Goal: Task Accomplishment & Management: Manage account settings

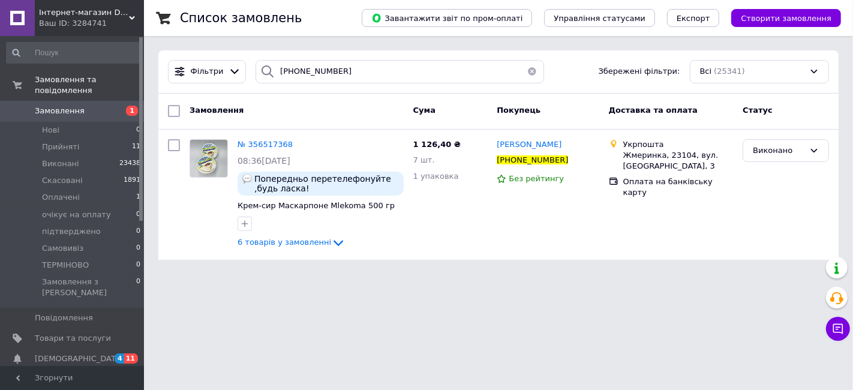
click at [527, 71] on button "button" at bounding box center [532, 71] width 24 height 23
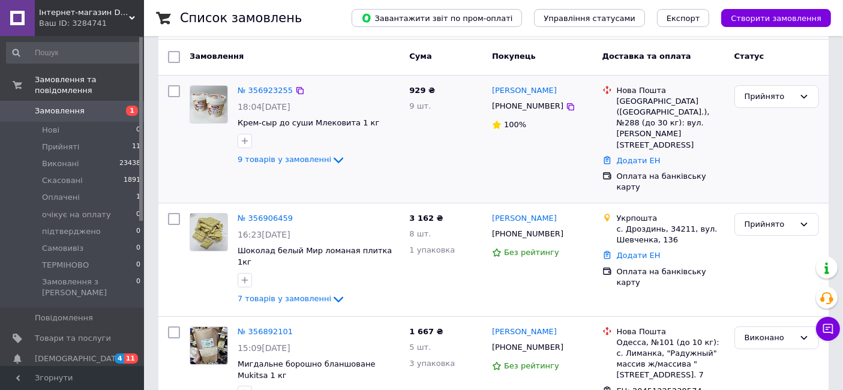
scroll to position [67, 0]
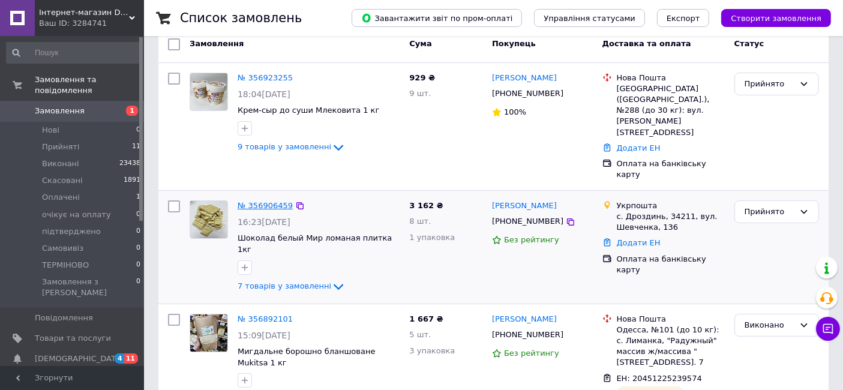
click at [276, 201] on link "№ 356906459" at bounding box center [265, 205] width 55 height 9
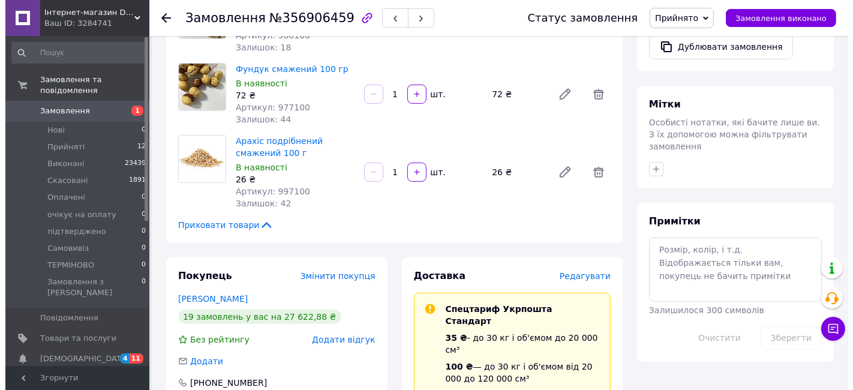
scroll to position [533, 0]
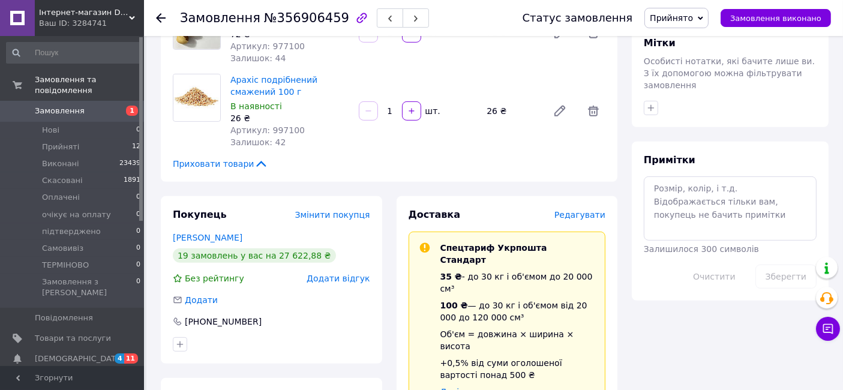
click at [593, 217] on span "Редагувати" at bounding box center [579, 215] width 51 height 10
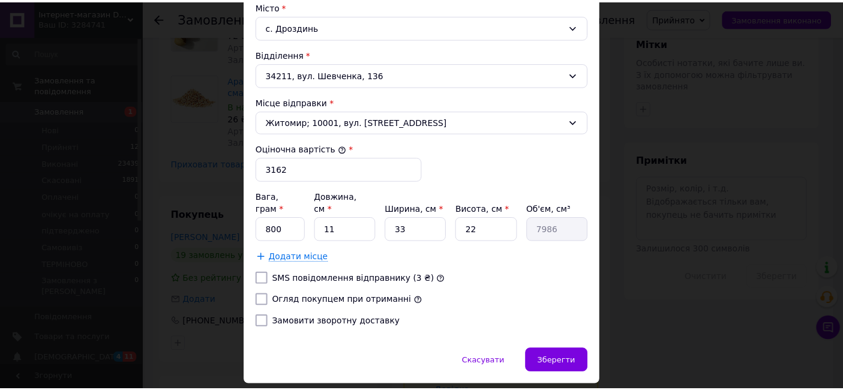
scroll to position [399, 0]
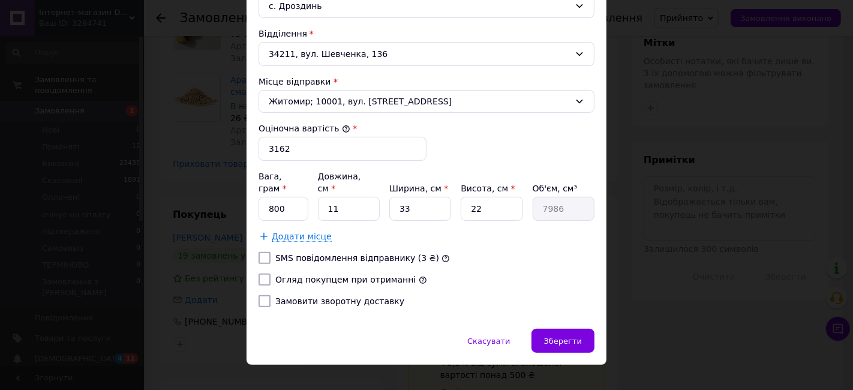
drag, startPoint x: 259, startPoint y: 241, endPoint x: 264, endPoint y: 244, distance: 6.2
click at [259, 252] on input "SMS повідомлення відправнику (3 ₴)" at bounding box center [265, 258] width 12 height 12
checkbox input "true"
click at [266, 274] on input "Огляд покупцем при отриманні" at bounding box center [265, 280] width 12 height 12
checkbox input "true"
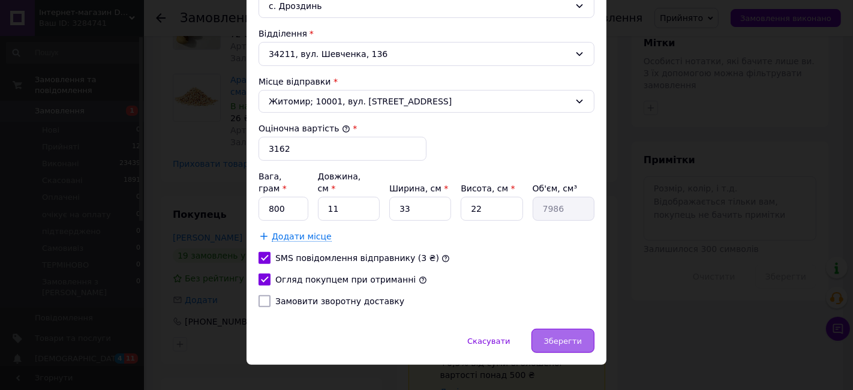
click at [586, 329] on div "Зберегти" at bounding box center [563, 341] width 63 height 24
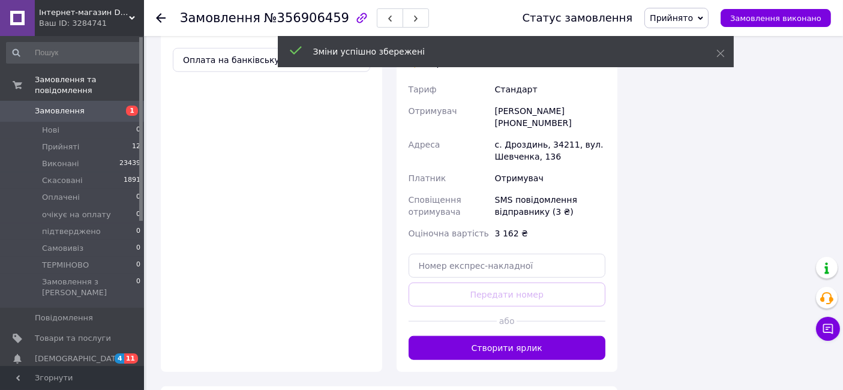
scroll to position [933, 0]
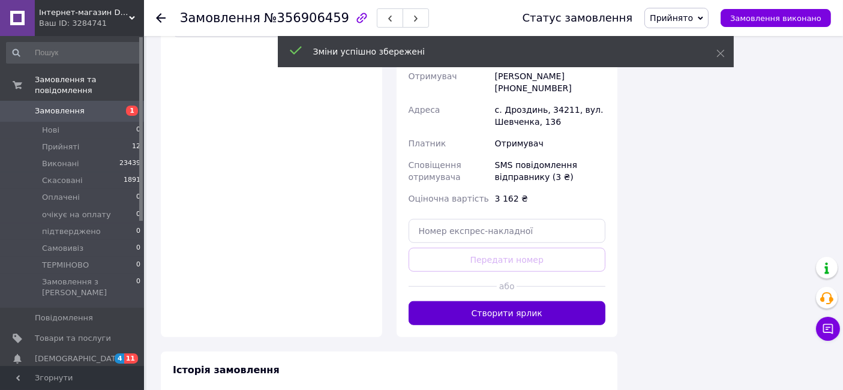
click at [558, 301] on button "Створити ярлик" at bounding box center [507, 313] width 197 height 24
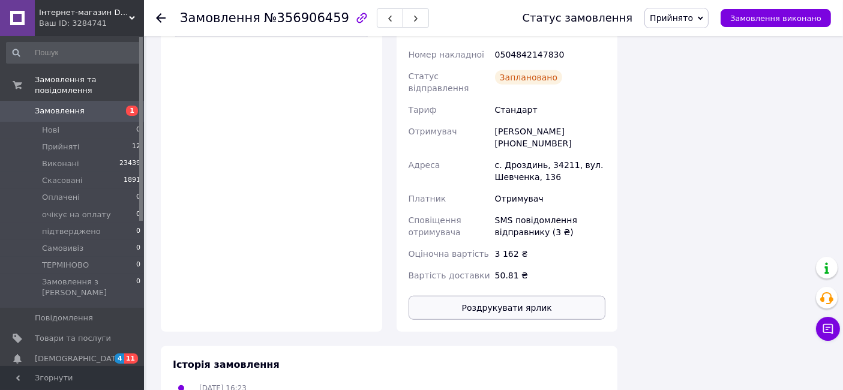
click at [536, 296] on button "Роздрукувати ярлик" at bounding box center [507, 308] width 197 height 24
click at [159, 16] on icon at bounding box center [161, 18] width 10 height 10
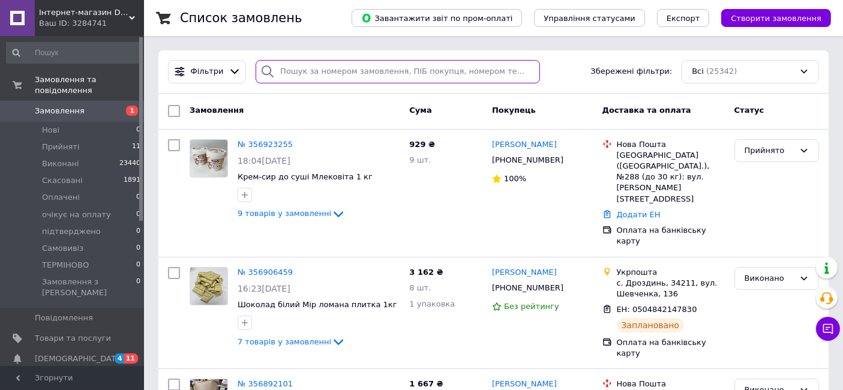
paste input "[PHONE_NUMBER]"
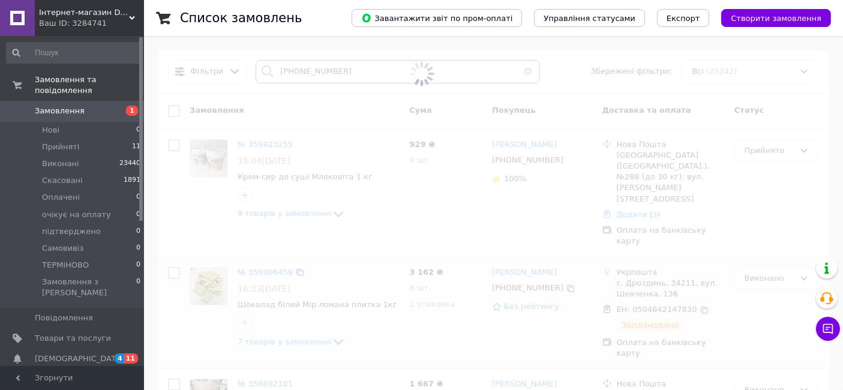
type input "[PHONE_NUMBER]"
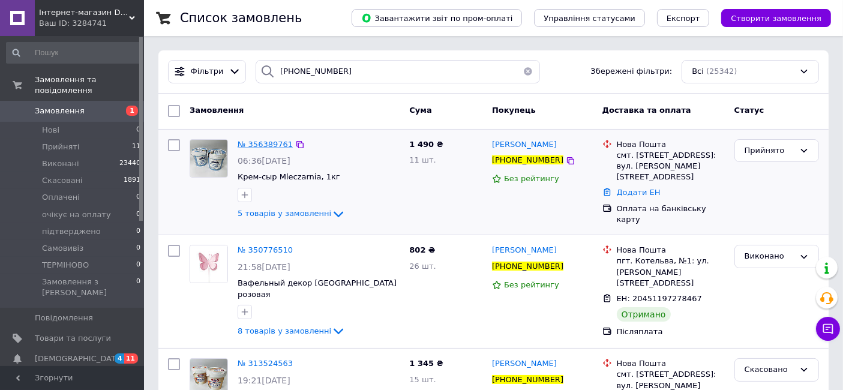
click at [268, 142] on span "№ 356389761" at bounding box center [265, 144] width 55 height 9
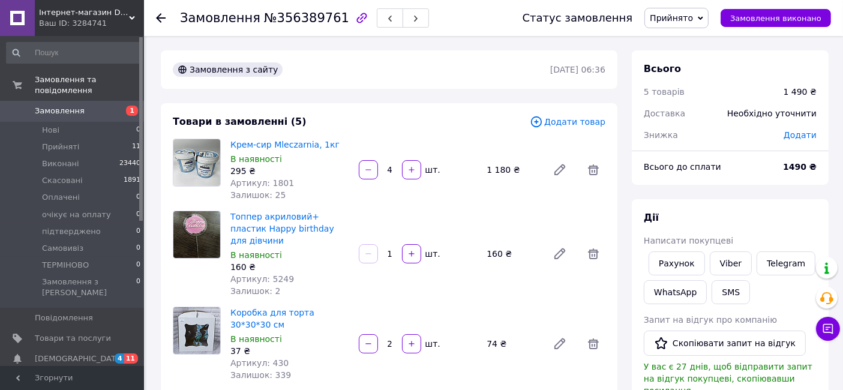
click at [706, 19] on span "Прийнято" at bounding box center [676, 18] width 64 height 20
click at [702, 58] on li "Скасовано" at bounding box center [685, 60] width 81 height 18
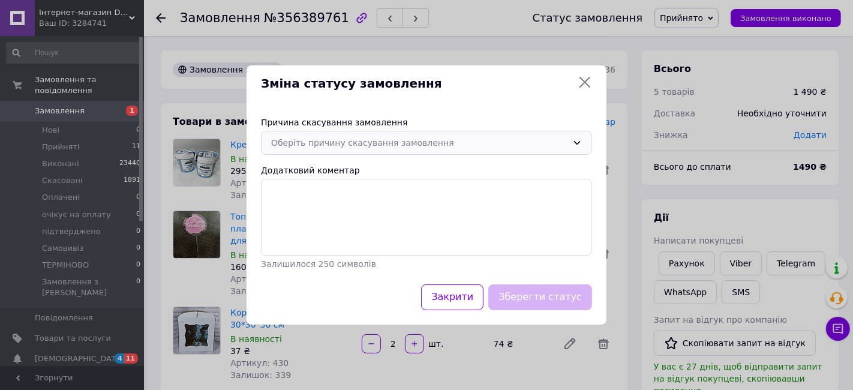
click at [508, 143] on div "Оберіть причину скасування замовлення" at bounding box center [419, 142] width 296 height 13
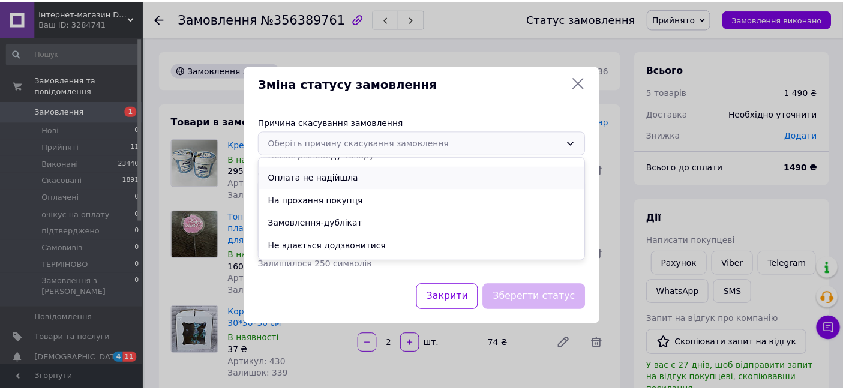
scroll to position [56, 0]
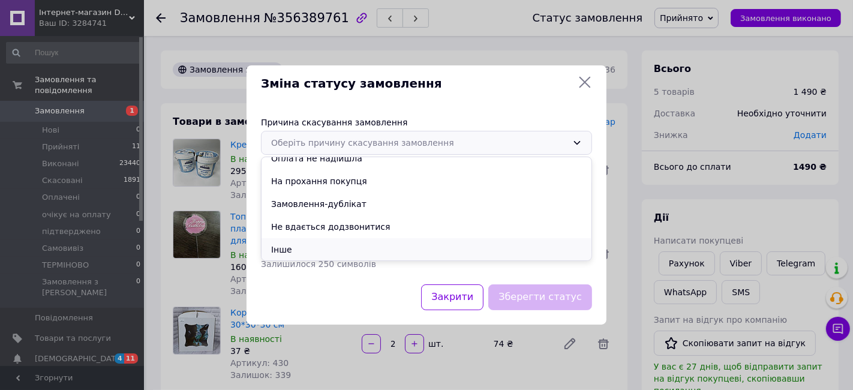
click at [403, 251] on li "Інше" at bounding box center [427, 249] width 330 height 23
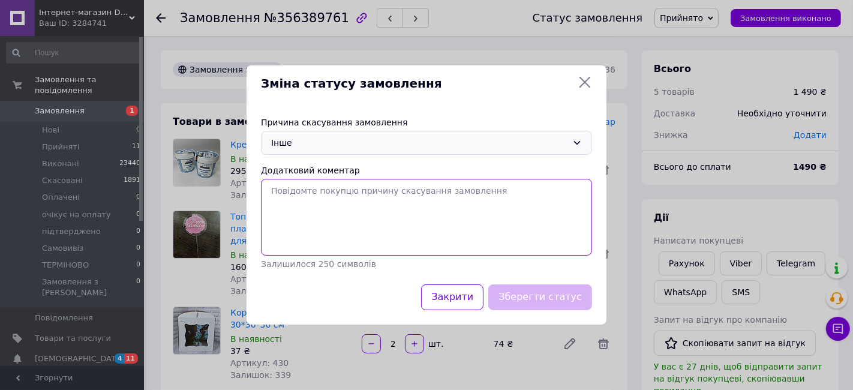
click at [398, 224] on textarea "Додатковий коментар" at bounding box center [426, 217] width 331 height 77
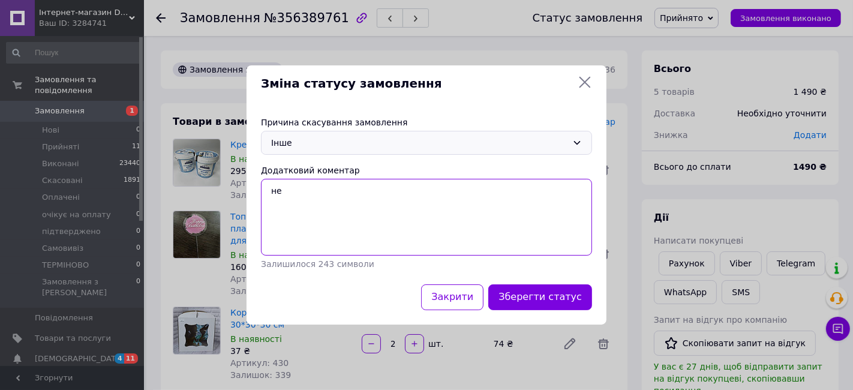
type textarea "н"
type textarea "ігнорують повідомлення"
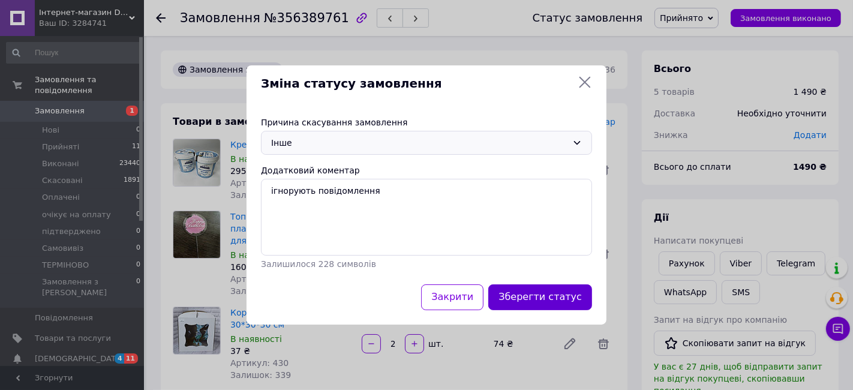
click at [531, 294] on button "Зберегти статус" at bounding box center [540, 297] width 104 height 26
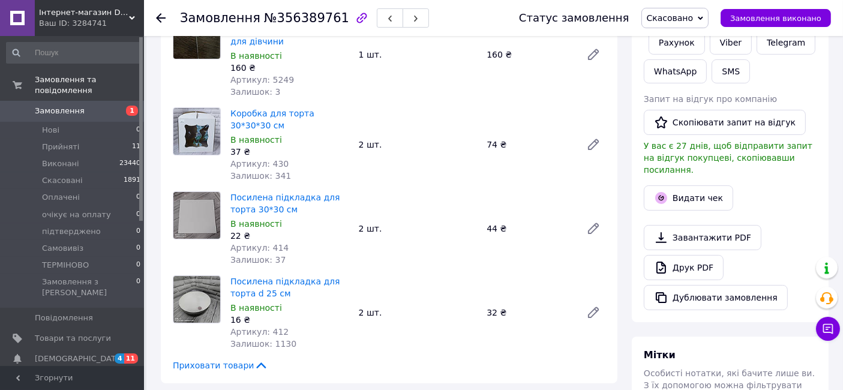
scroll to position [266, 0]
